Goal: Check status: Check status

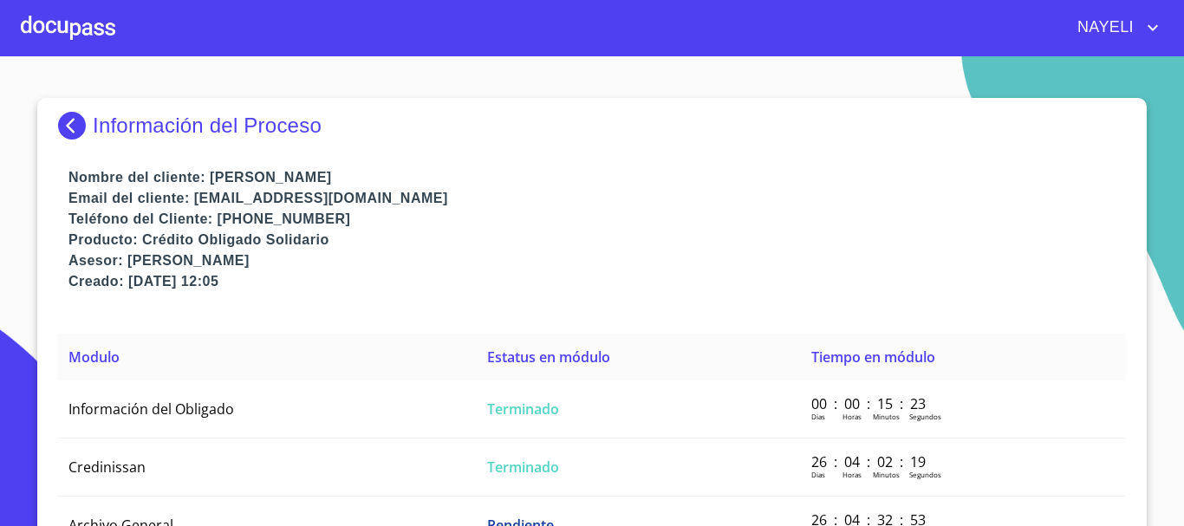
click at [71, 130] on img at bounding box center [75, 126] width 35 height 28
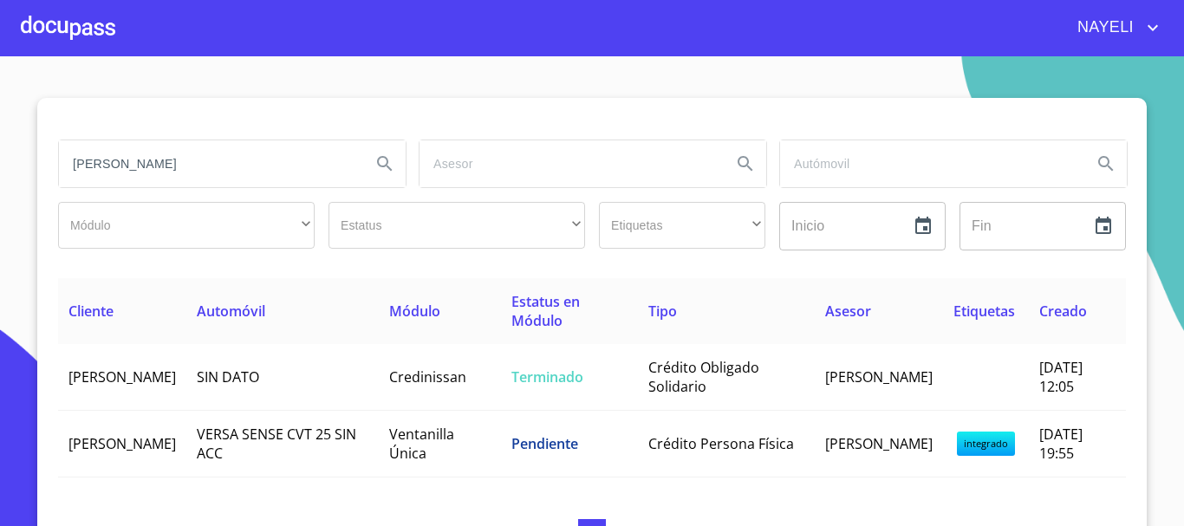
click at [259, 174] on input "[PERSON_NAME]" at bounding box center [208, 163] width 298 height 47
type input "j"
type input "VIP IT"
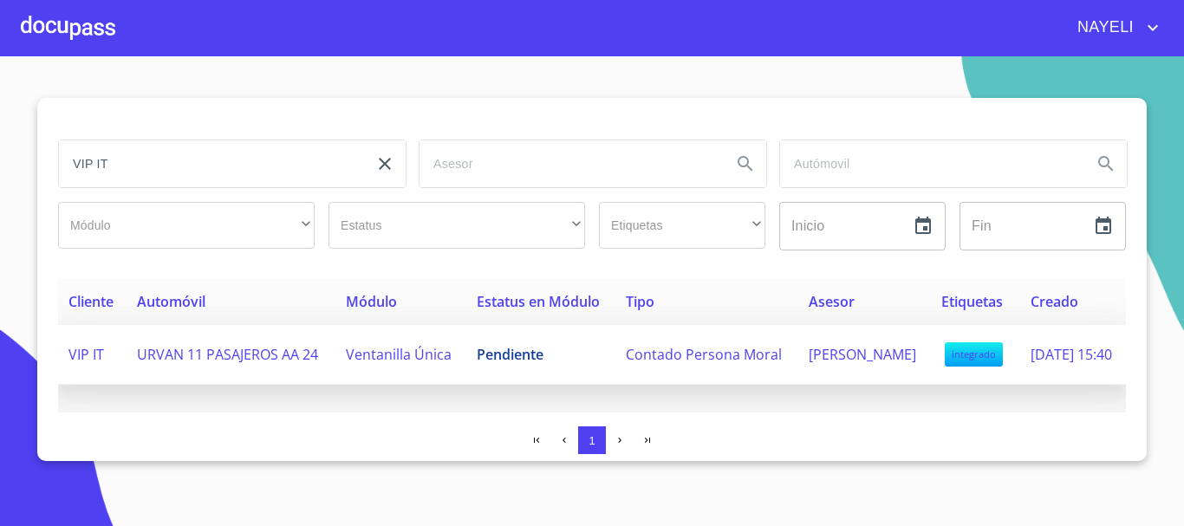
click at [477, 364] on span "Pendiente" at bounding box center [510, 354] width 67 height 19
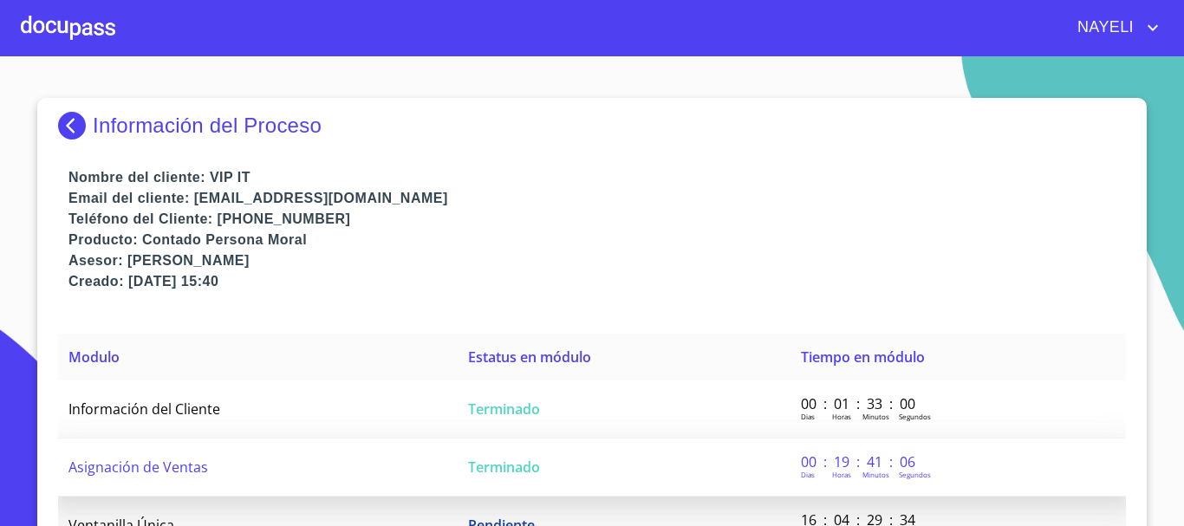
click at [531, 441] on td "Terminado" at bounding box center [624, 468] width 333 height 58
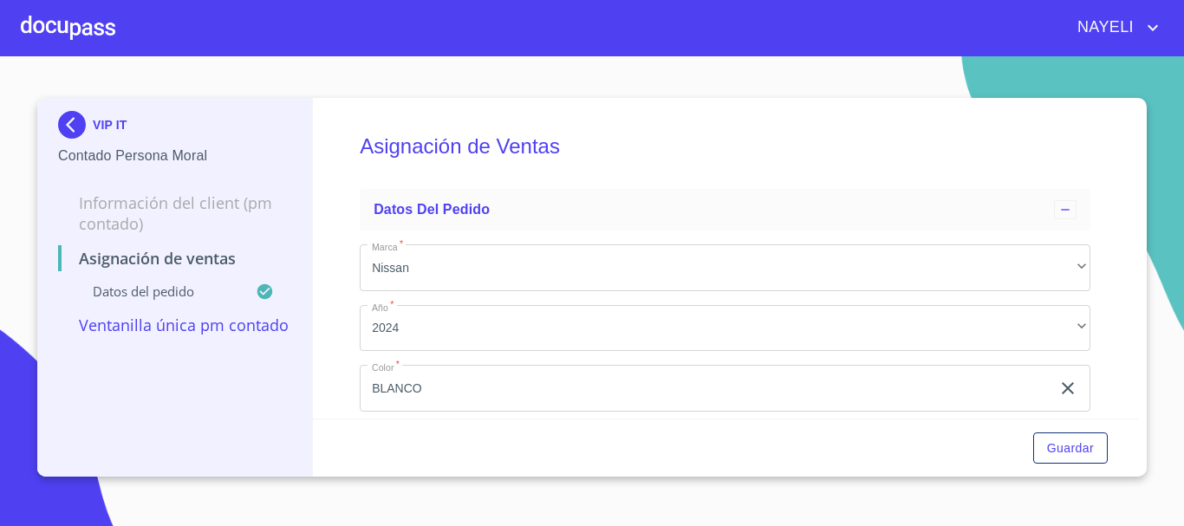
click at [87, 125] on img at bounding box center [75, 125] width 35 height 28
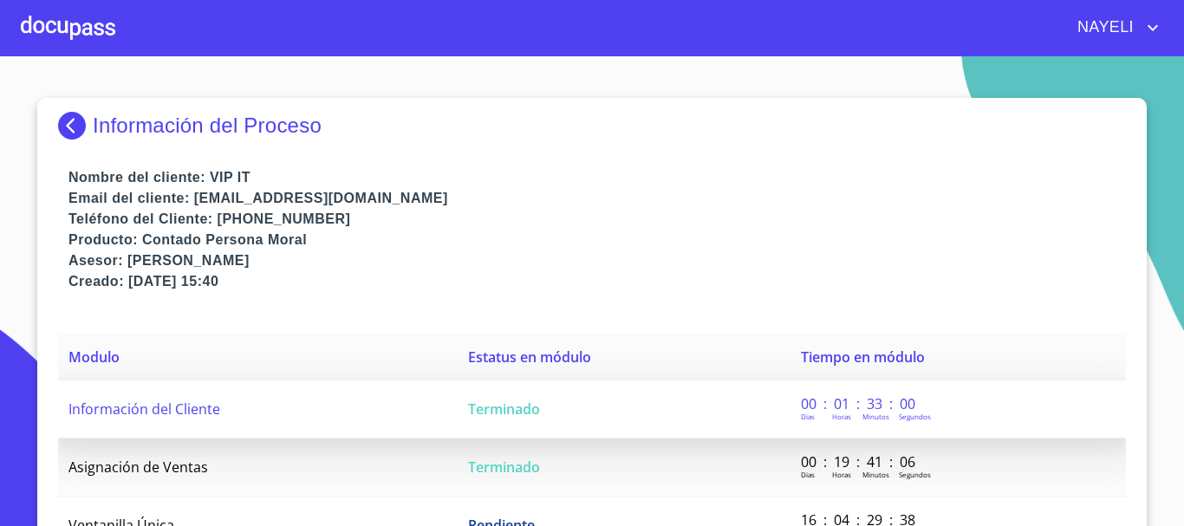
click at [483, 410] on span "Terminado" at bounding box center [504, 409] width 72 height 19
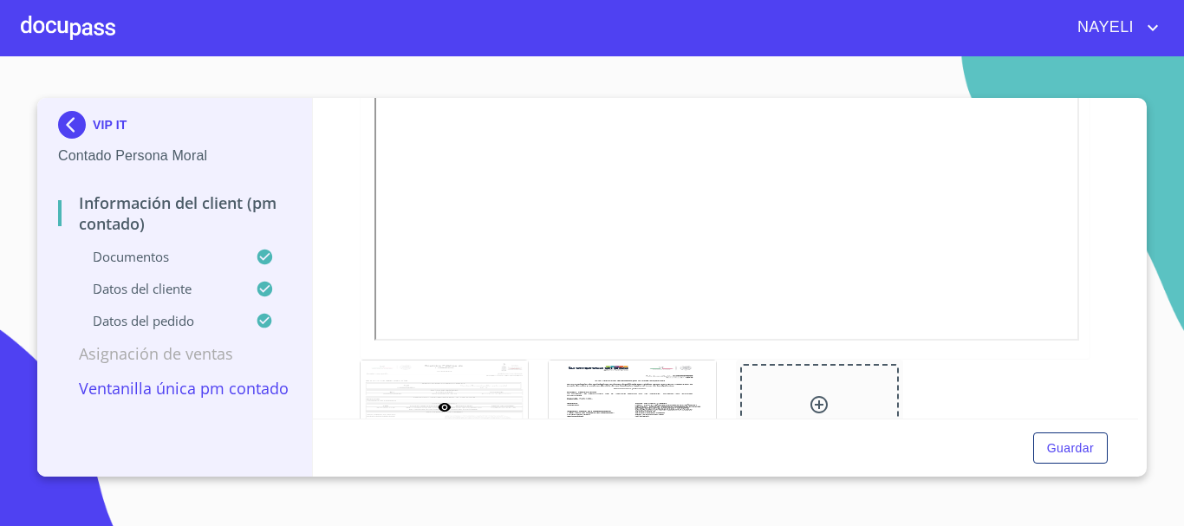
scroll to position [2889, 0]
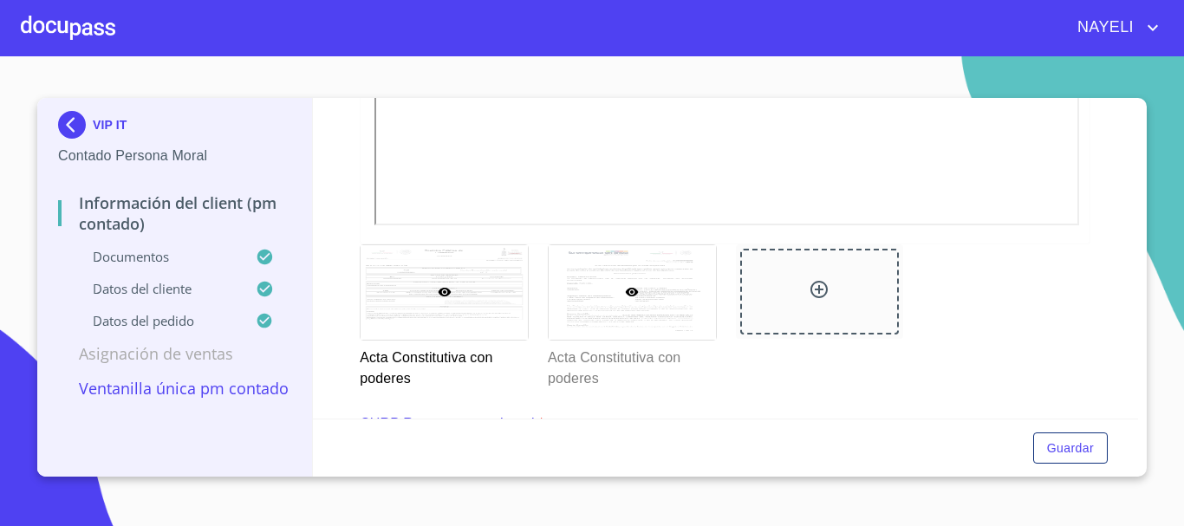
click at [595, 293] on div at bounding box center [632, 292] width 167 height 94
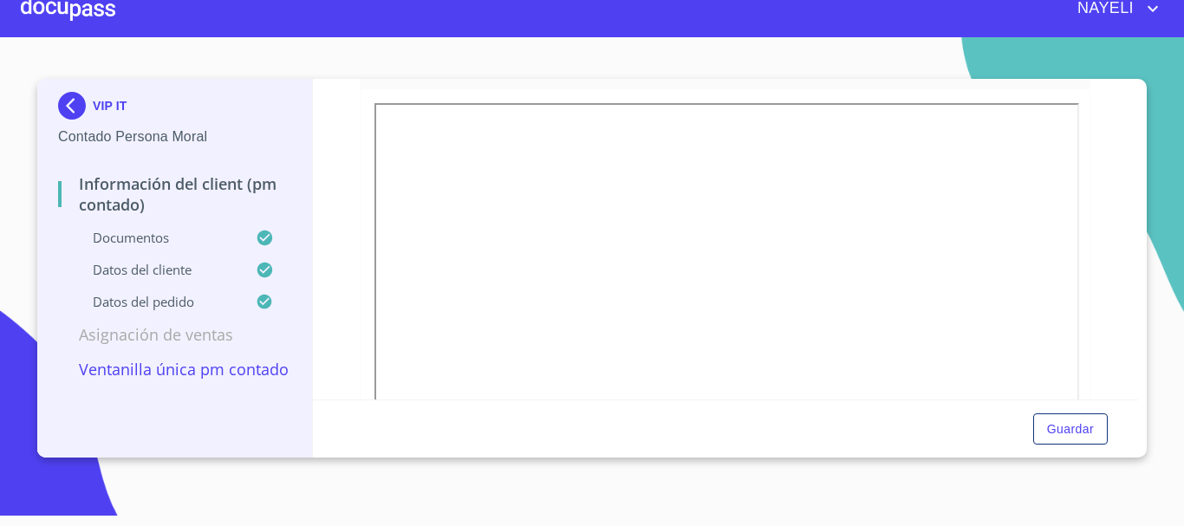
scroll to position [2563, 0]
